Goal: Transaction & Acquisition: Book appointment/travel/reservation

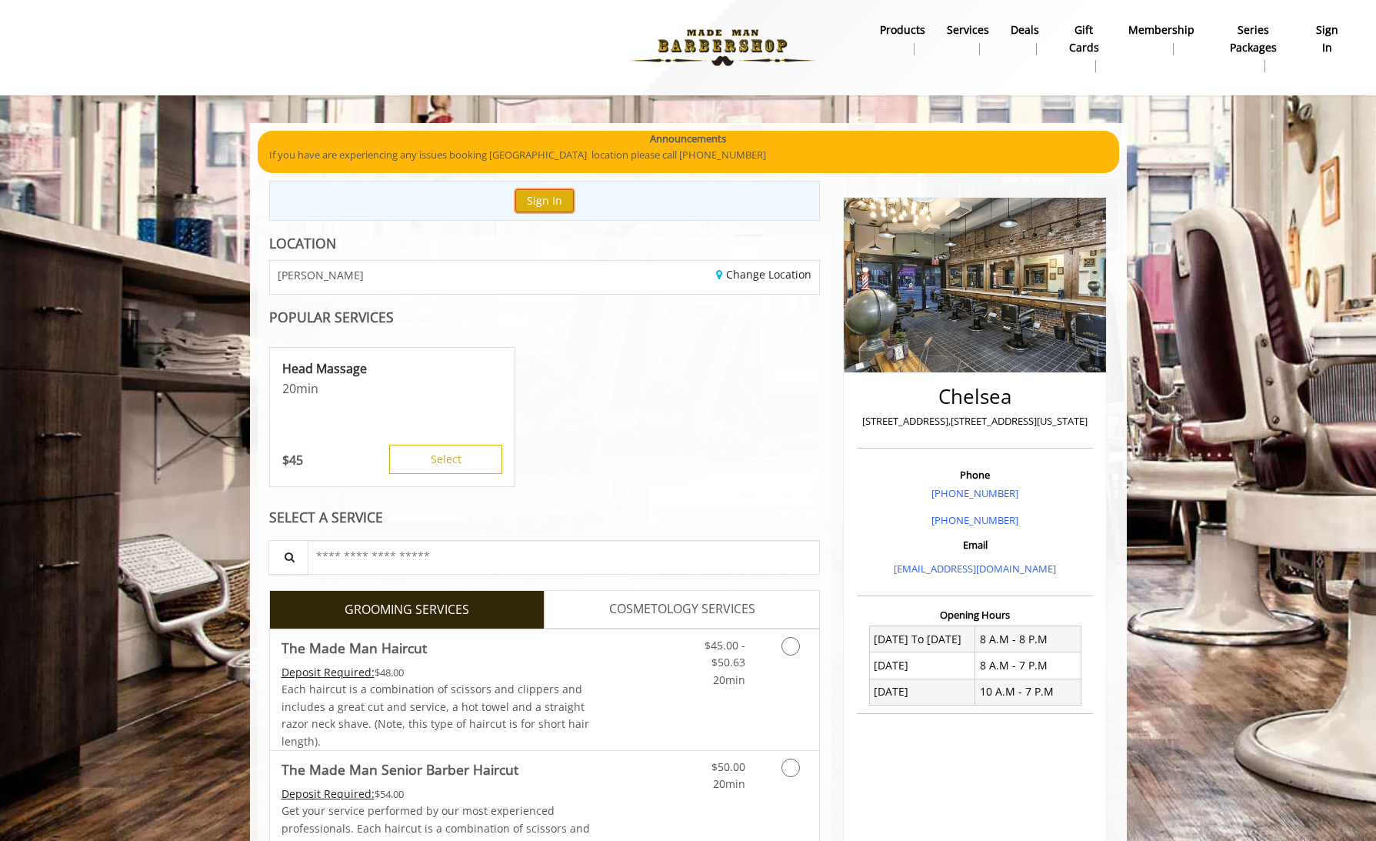
click at [548, 192] on button "Sign In" at bounding box center [544, 200] width 58 height 22
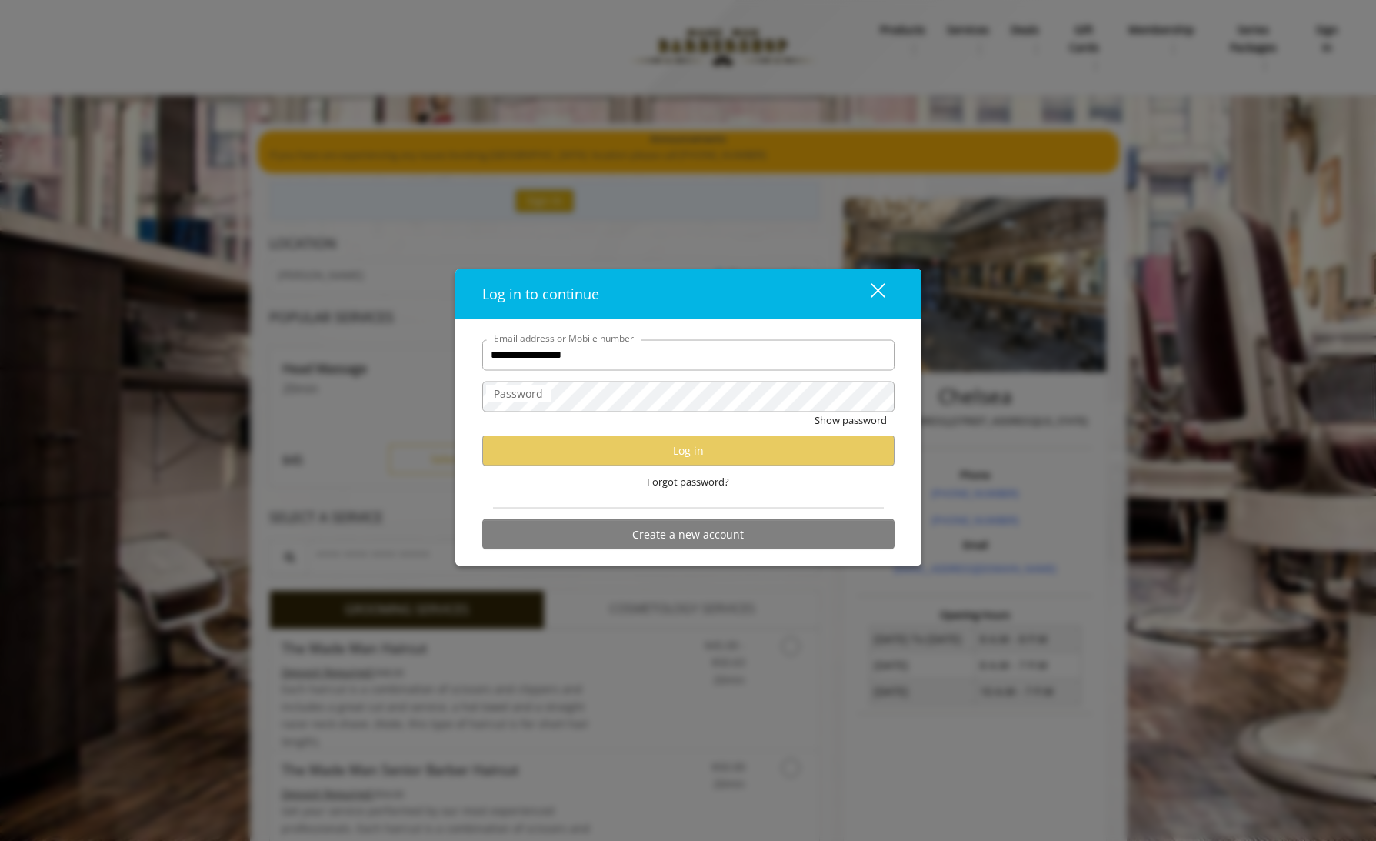
type input "**********"
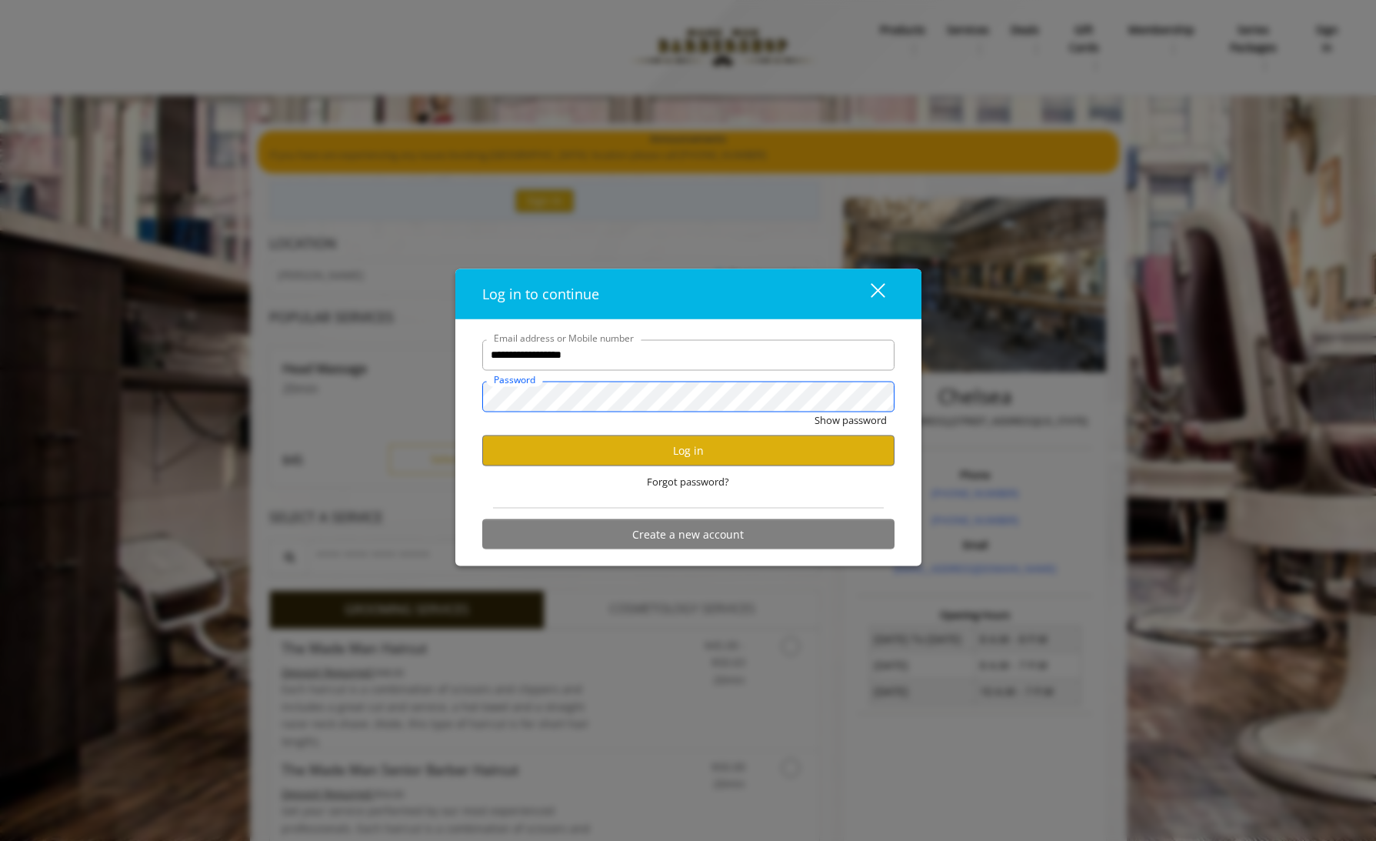
click at [814, 411] on button "Show password" at bounding box center [850, 419] width 72 height 16
click at [654, 442] on button "Log in" at bounding box center [688, 450] width 412 height 30
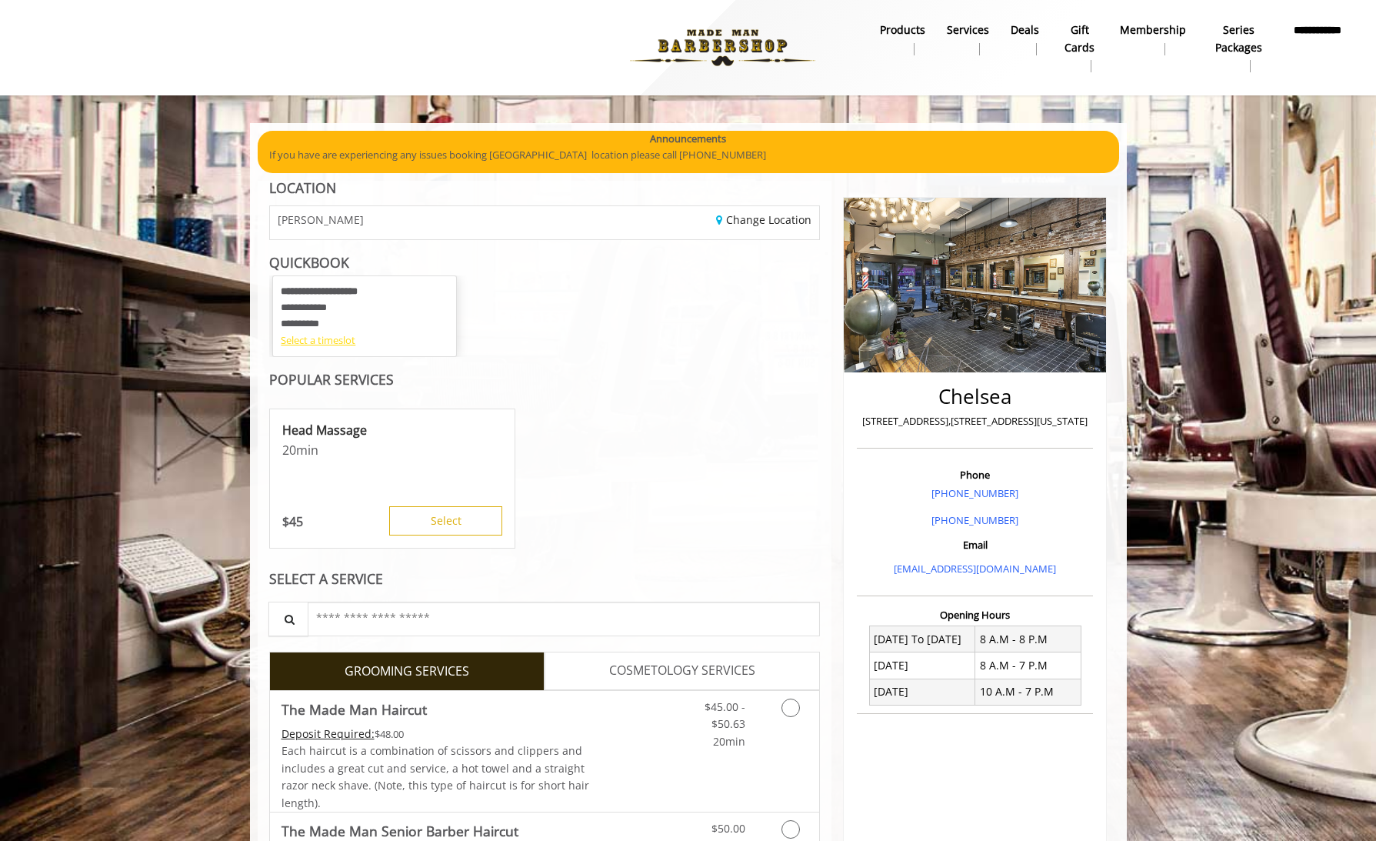
click at [322, 342] on div "Select a timeslot" at bounding box center [365, 340] width 168 height 16
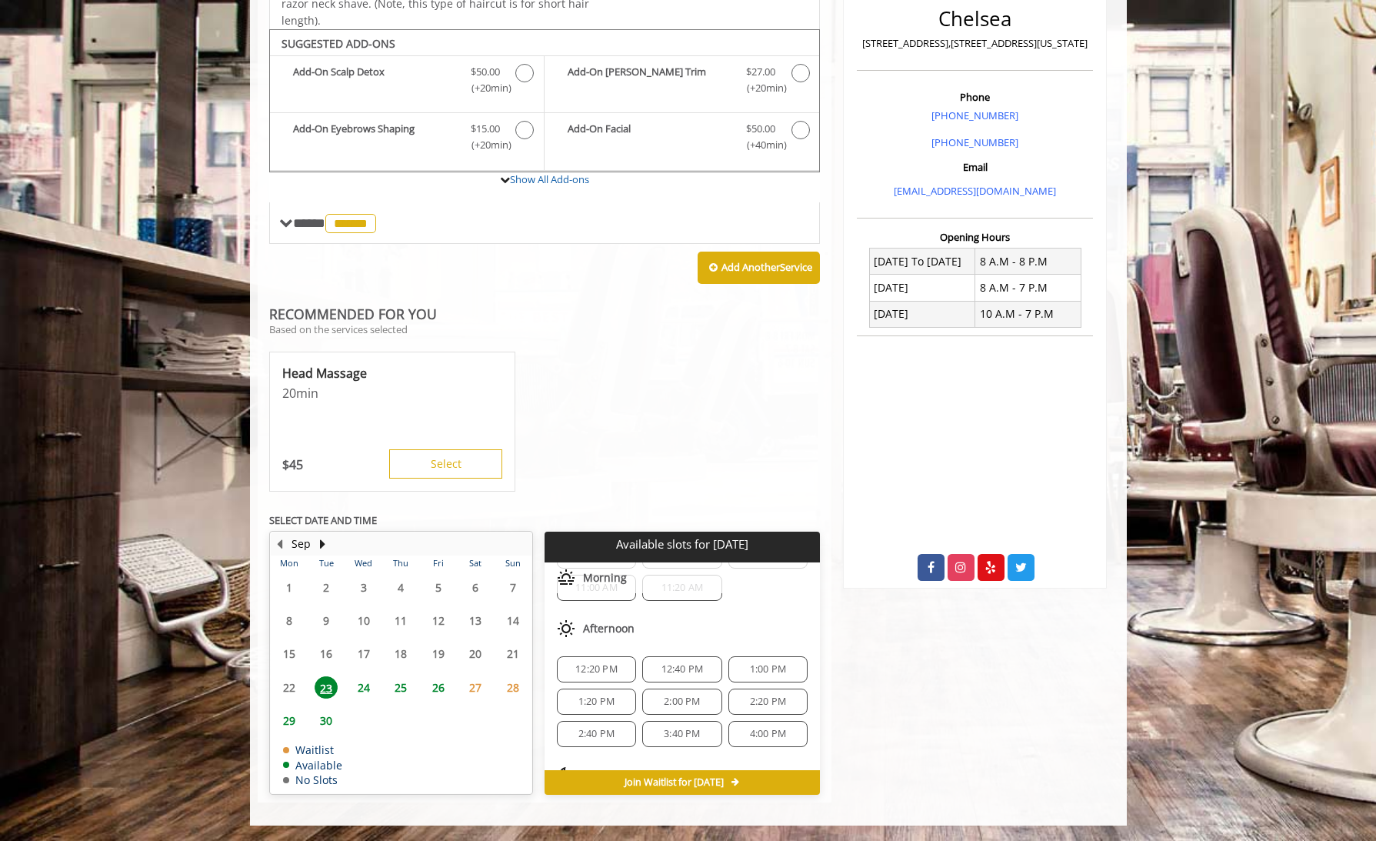
scroll to position [57, 0]
click at [356, 684] on span "24" at bounding box center [363, 687] width 23 height 22
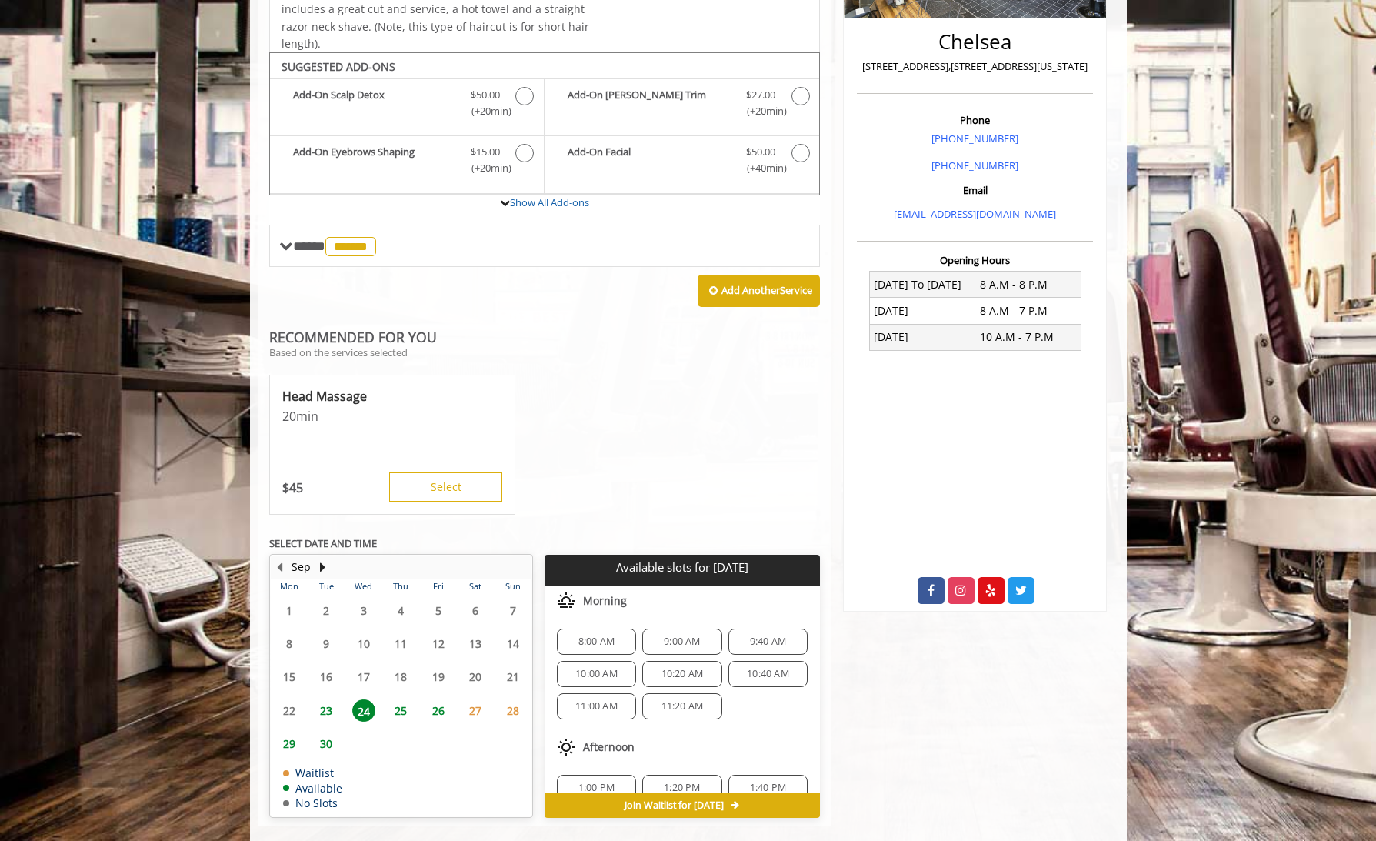
scroll to position [378, 0]
